Goal: Task Accomplishment & Management: Manage account settings

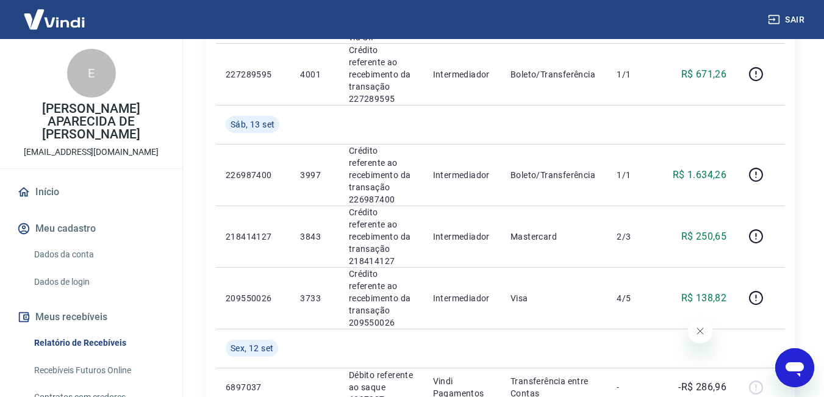
scroll to position [400, 0]
